Goal: Navigation & Orientation: Go to known website

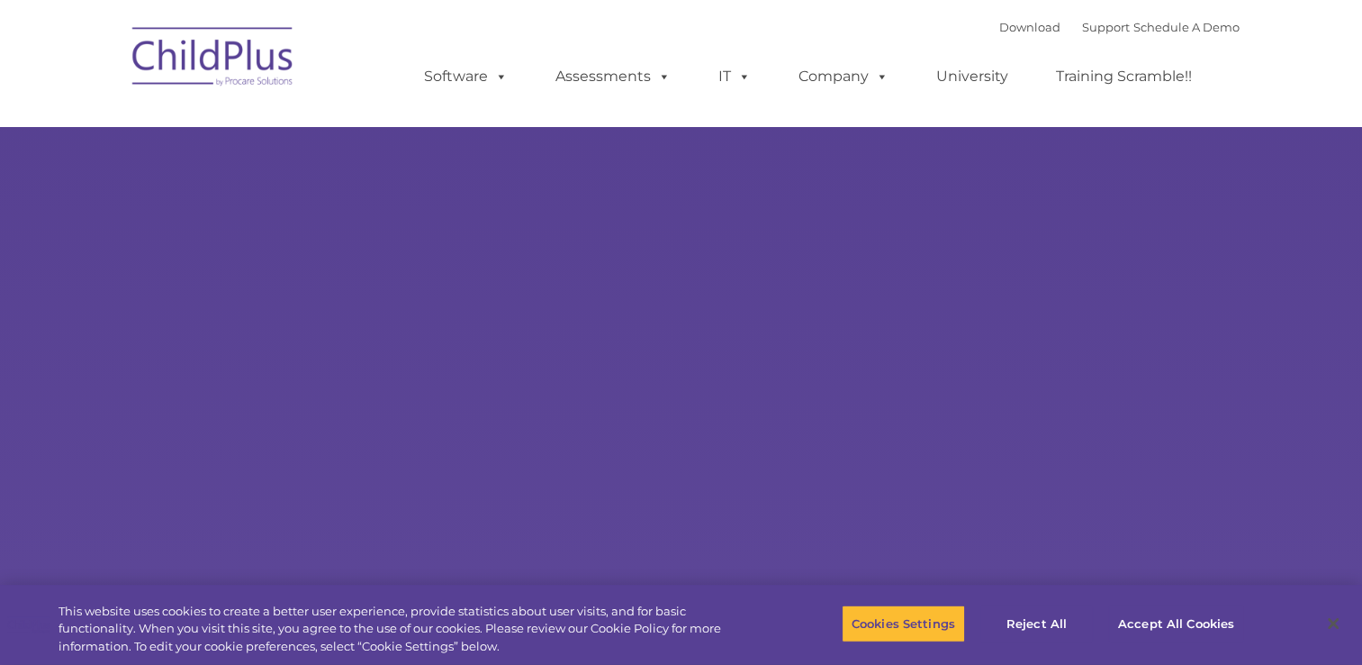
select select "MEDIUM"
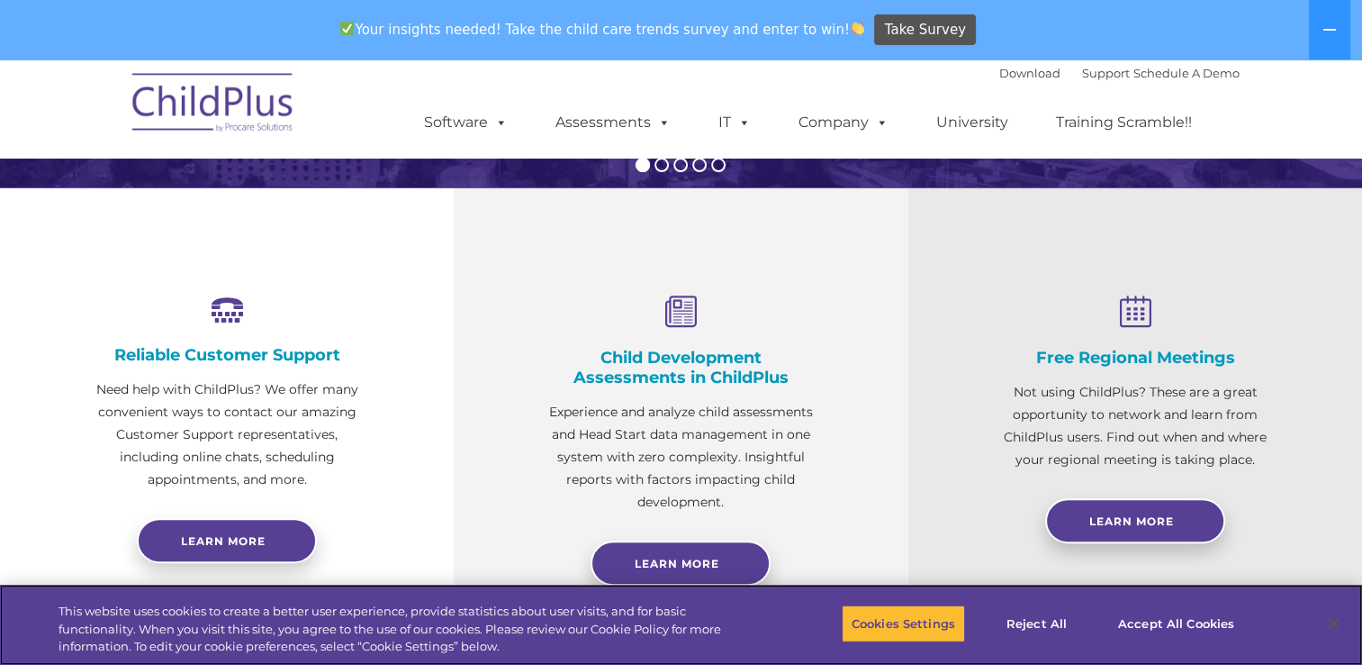
scroll to position [589, 0]
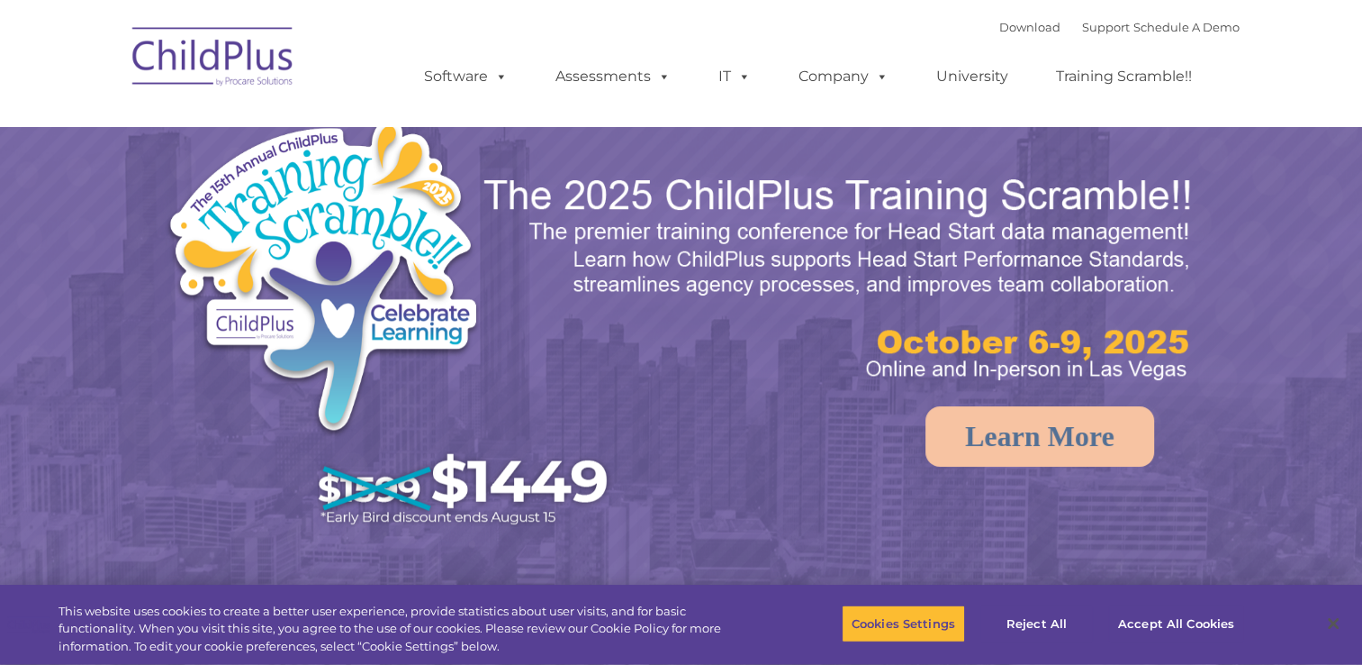
select select "MEDIUM"
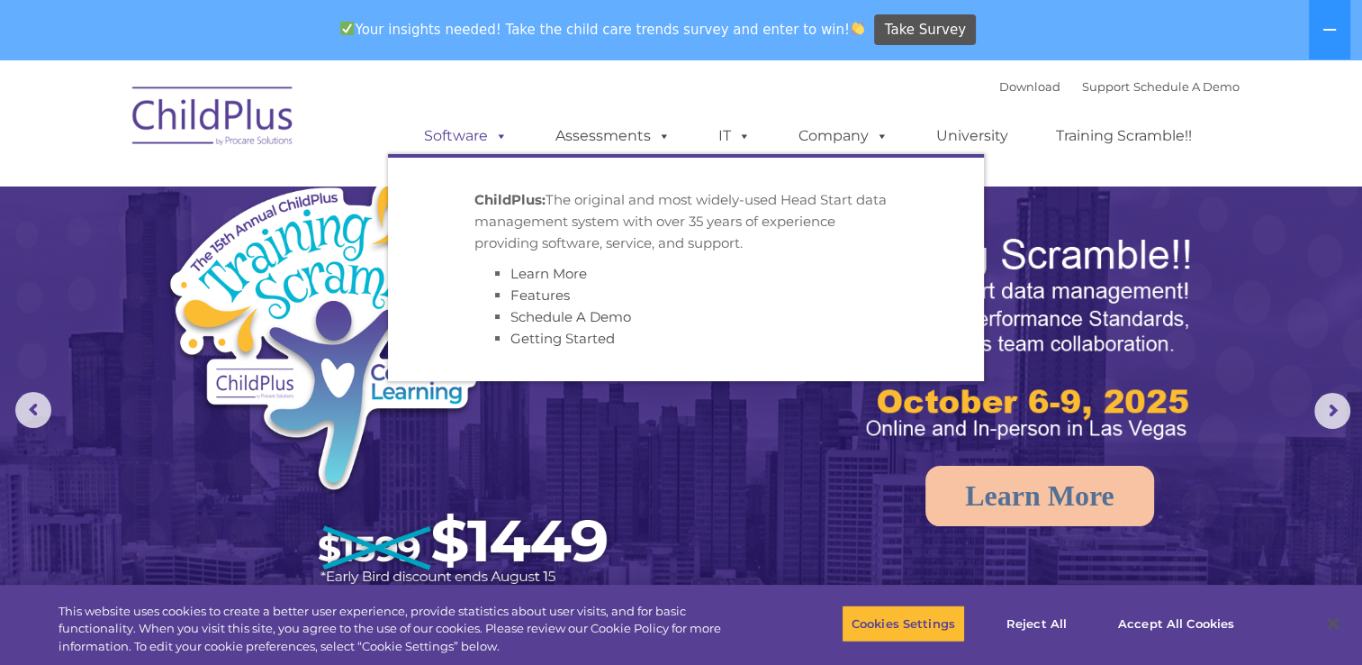
click at [500, 138] on span at bounding box center [498, 135] width 20 height 17
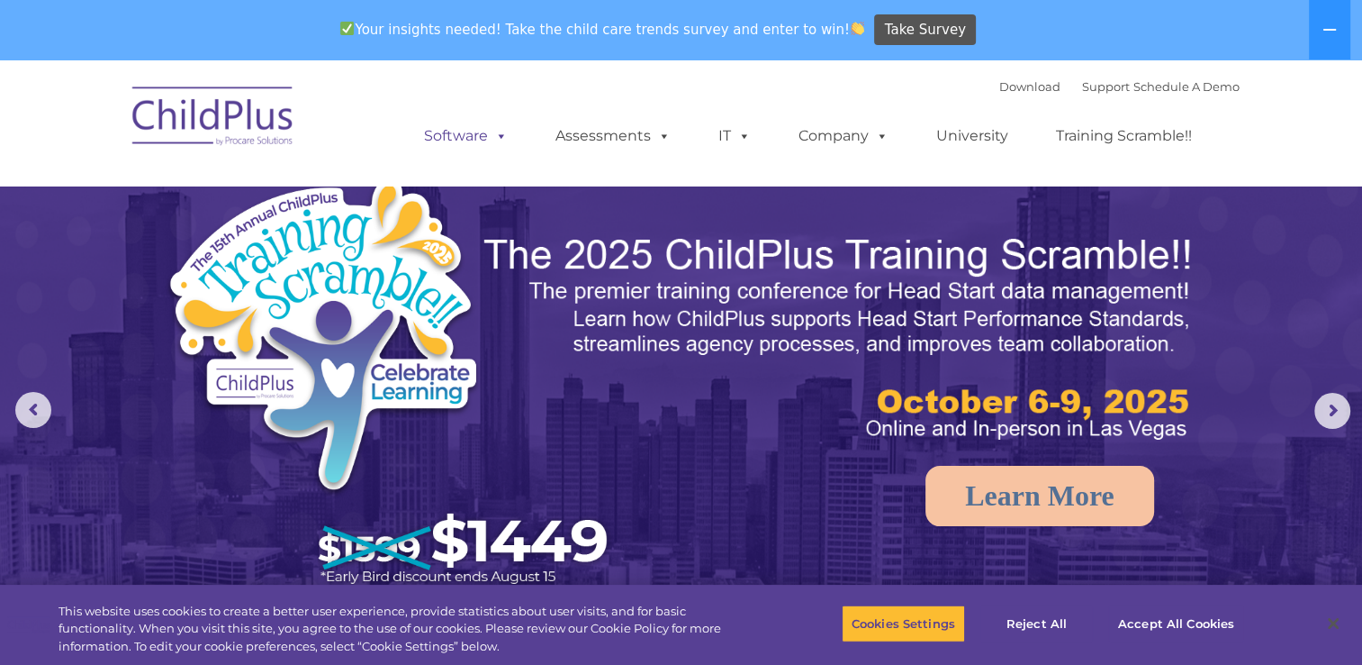
click at [500, 138] on span at bounding box center [498, 135] width 20 height 17
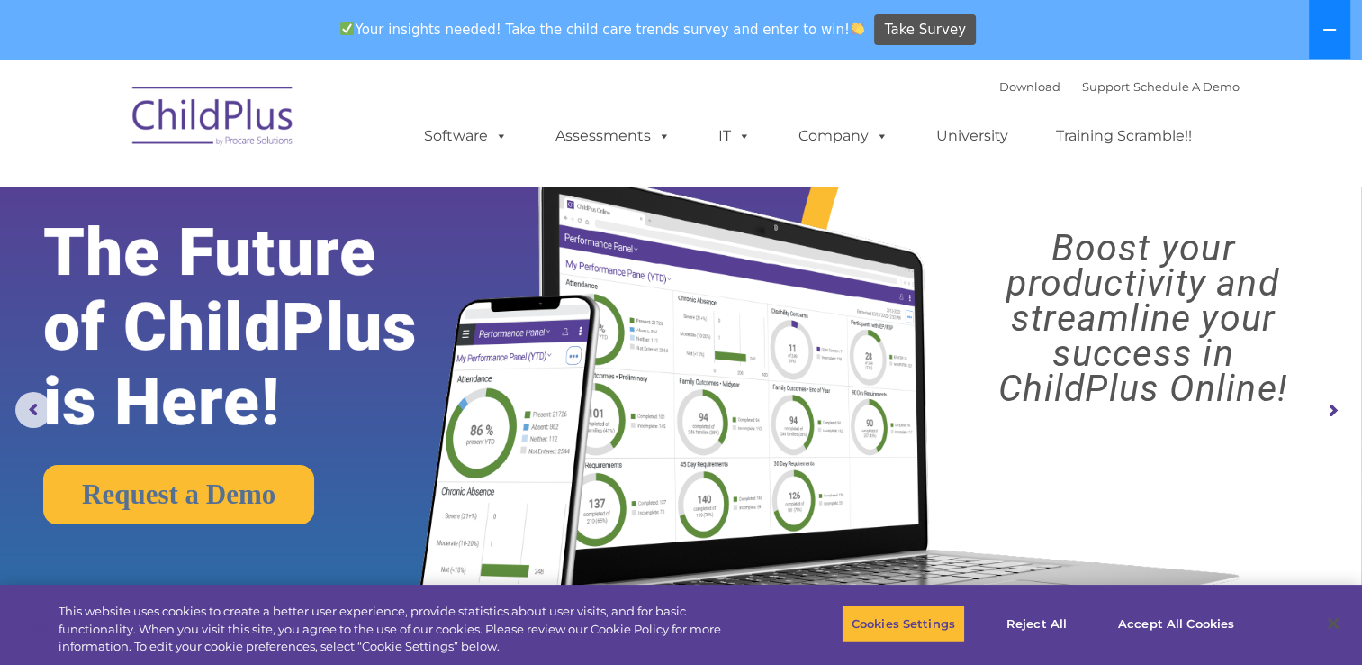
click at [1333, 31] on icon at bounding box center [1330, 30] width 13 height 2
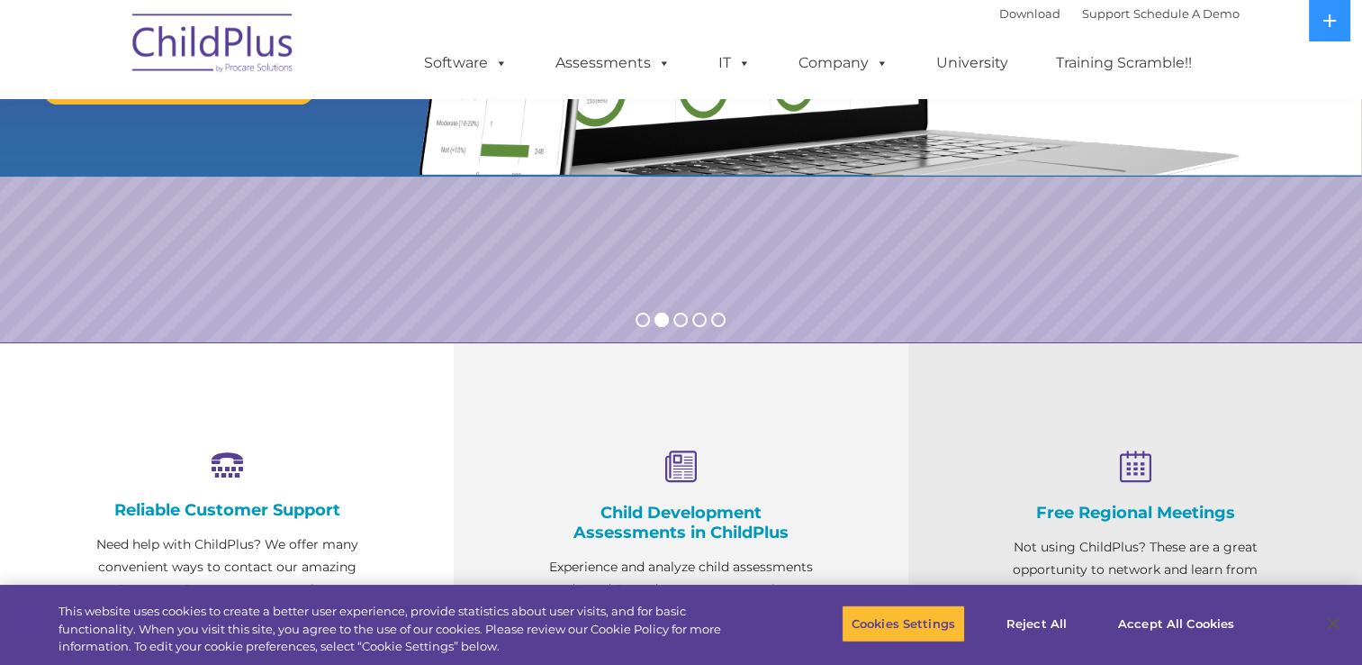
scroll to position [365, 0]
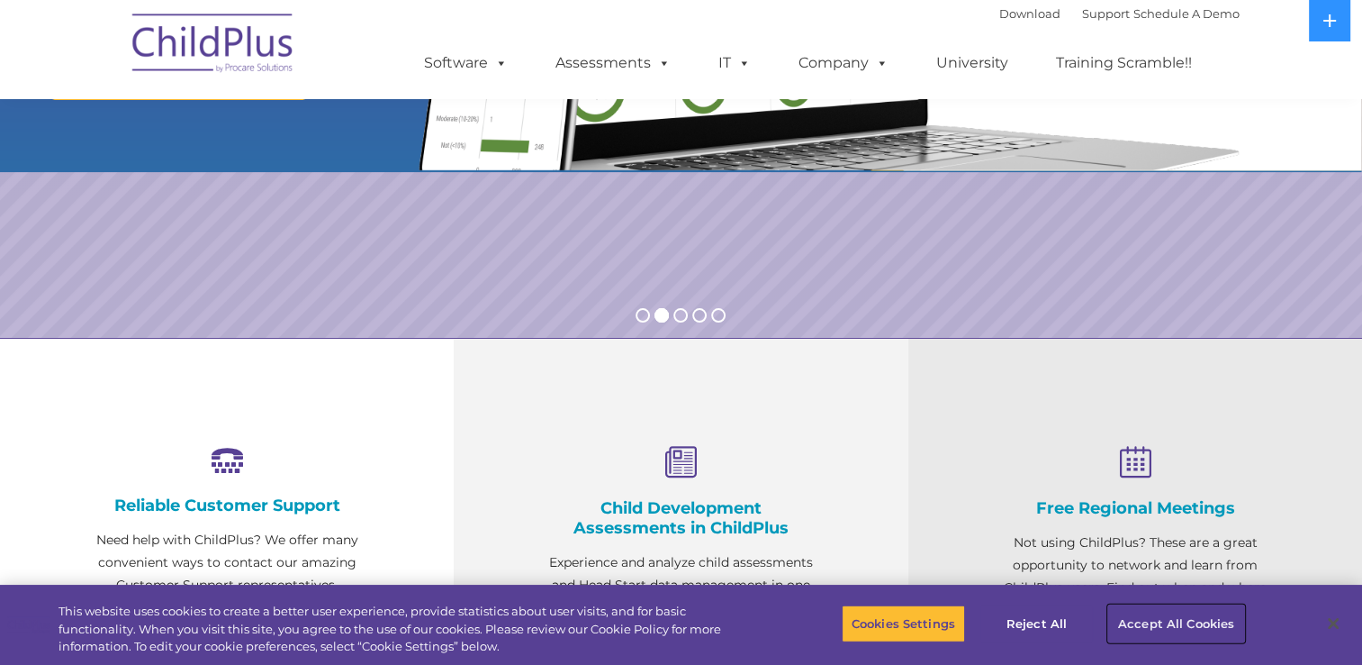
click at [1172, 619] on button "Accept All Cookies" at bounding box center [1176, 623] width 136 height 38
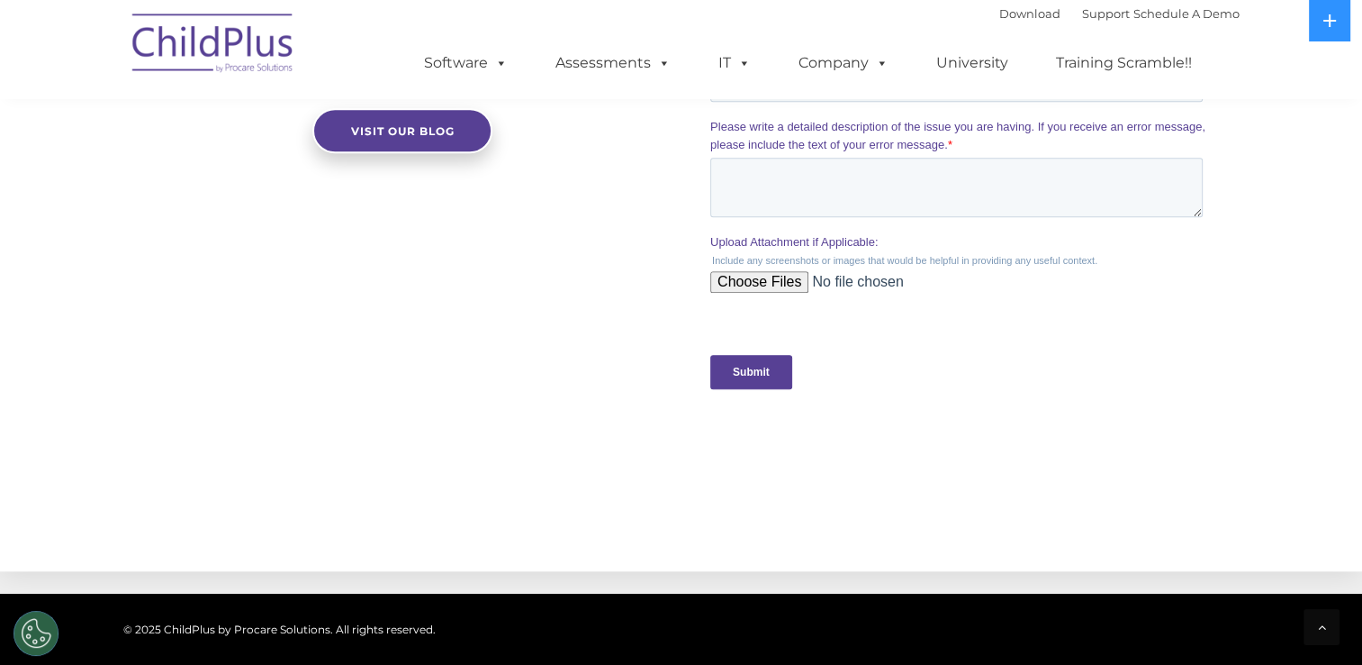
scroll to position [1970, 0]
